Goal: Obtain resource: Obtain resource

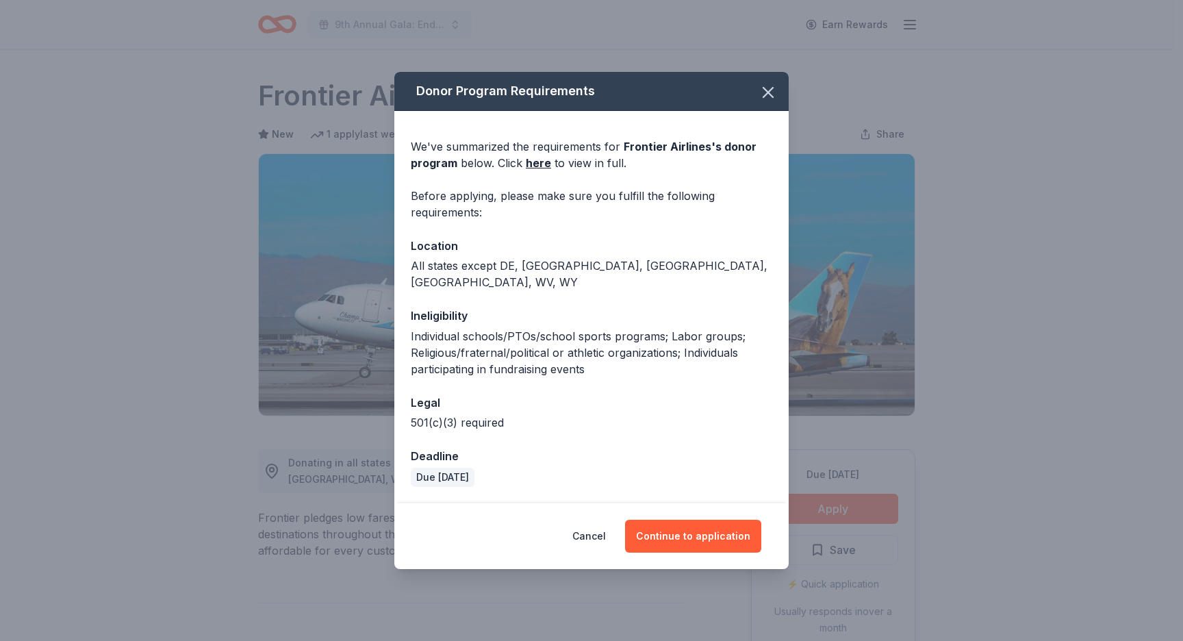
scroll to position [186, 0]
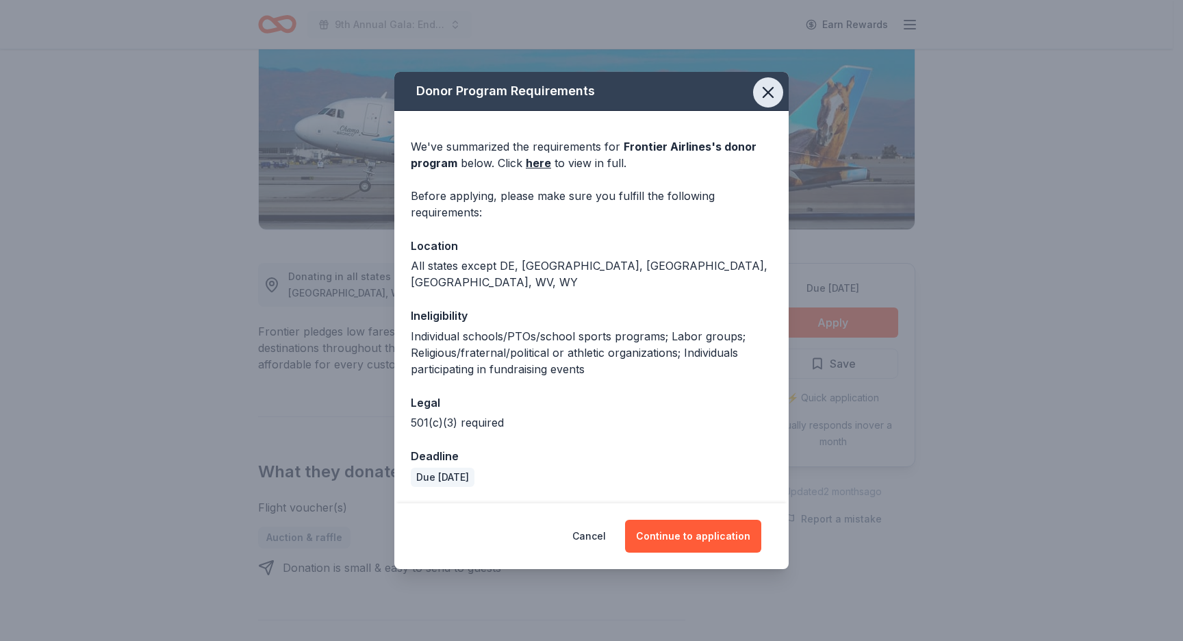
click at [766, 100] on icon "button" at bounding box center [767, 92] width 19 height 19
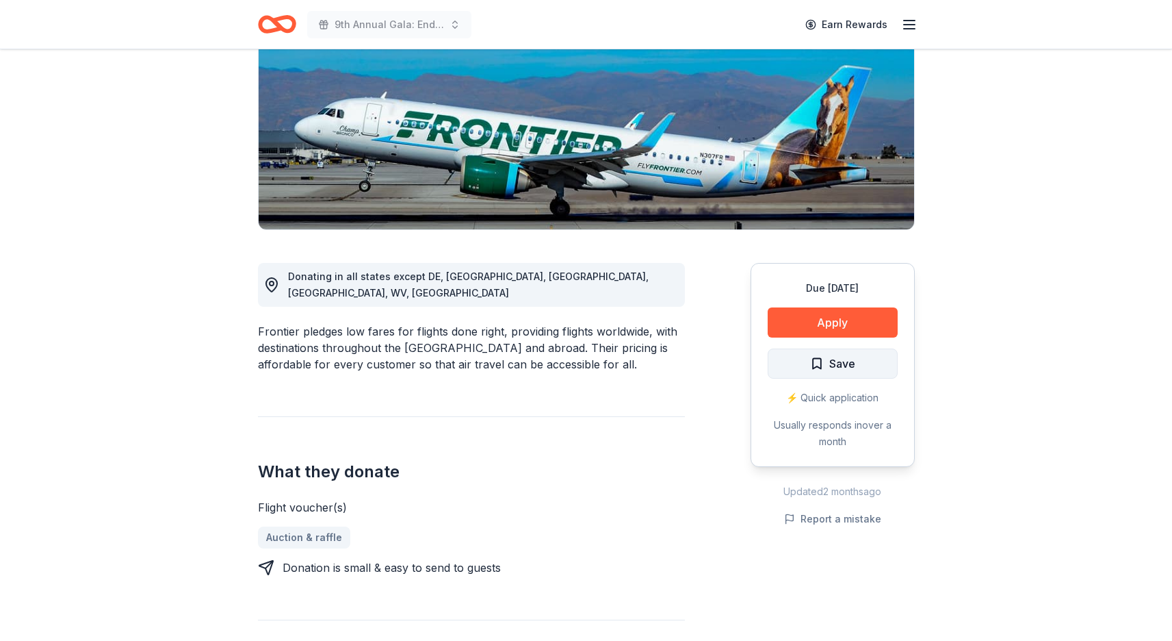
click at [849, 359] on span "Save" at bounding box center [843, 364] width 26 height 18
click at [828, 368] on html "9th Annual Gala: Enduring Hope Earn Rewards Due in 52 days Share Frontier Airli…" at bounding box center [586, 134] width 1172 height 641
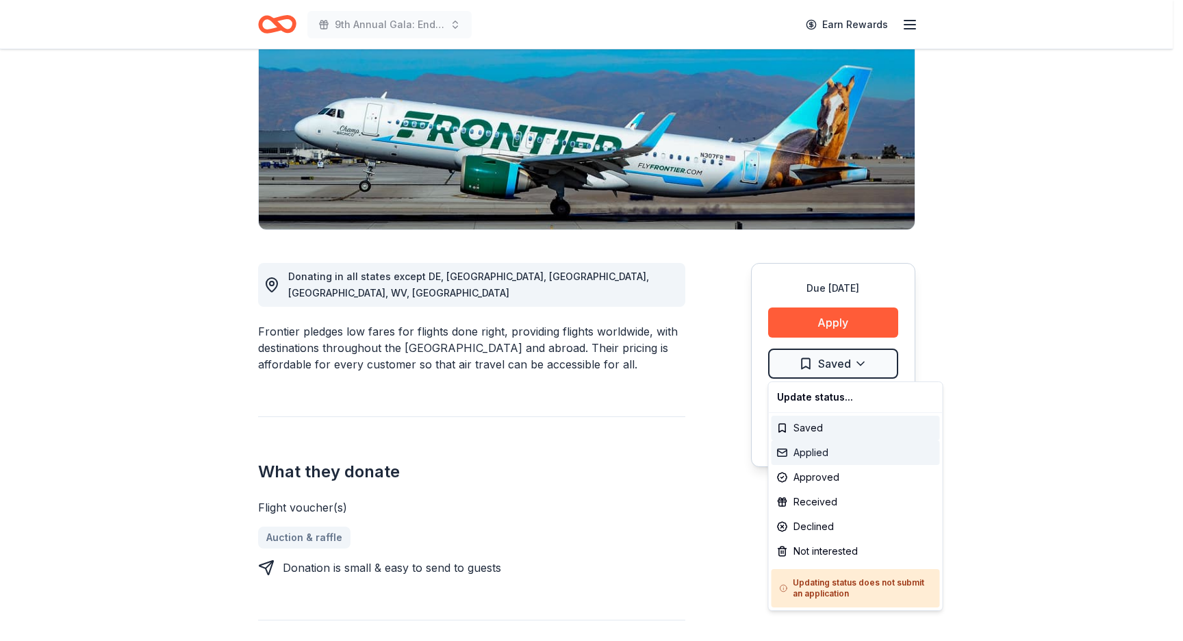
click at [813, 453] on div "Applied" at bounding box center [855, 452] width 168 height 25
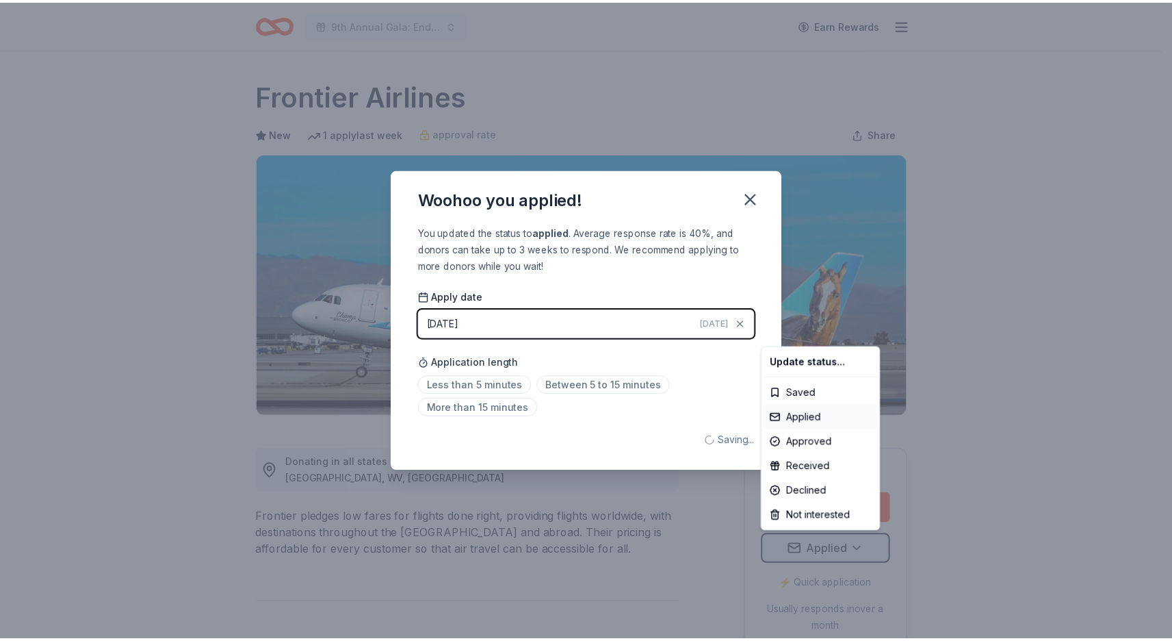
scroll to position [0, 0]
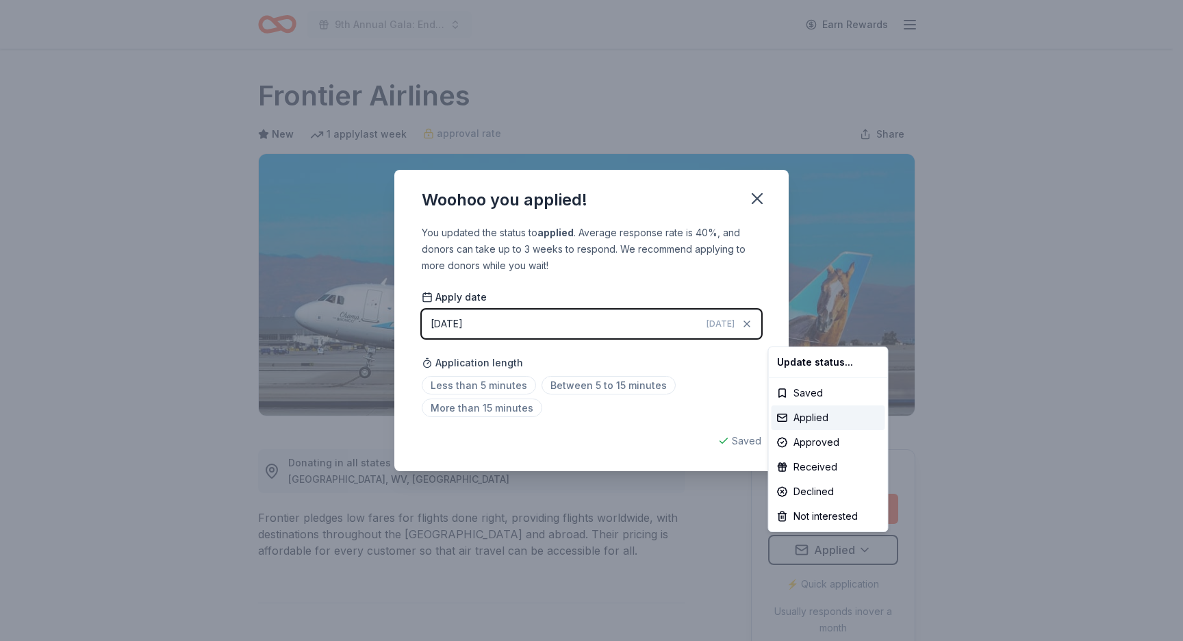
click at [763, 196] on html "9th Annual Gala: Enduring Hope Earn Rewards Due in 52 days Share Frontier Airli…" at bounding box center [591, 320] width 1183 height 641
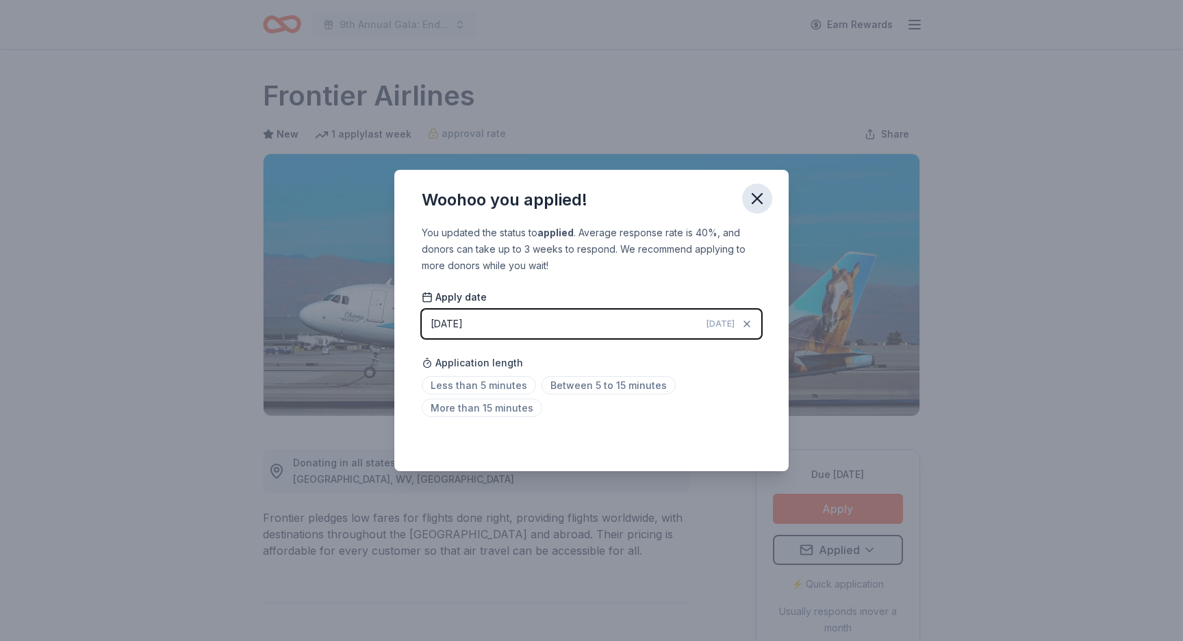
click at [758, 196] on icon "button" at bounding box center [756, 198] width 19 height 19
